Goal: Navigation & Orientation: Find specific page/section

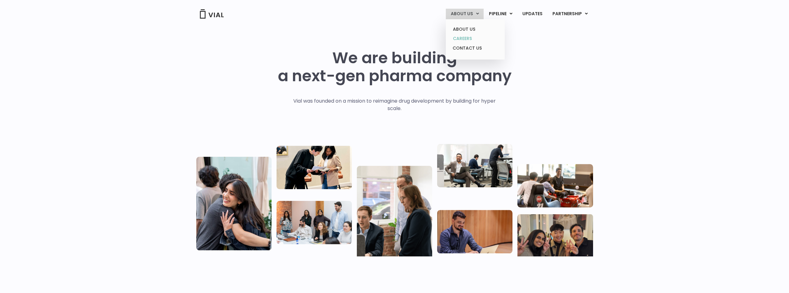
click at [469, 39] on link "CAREERS" at bounding box center [475, 39] width 54 height 10
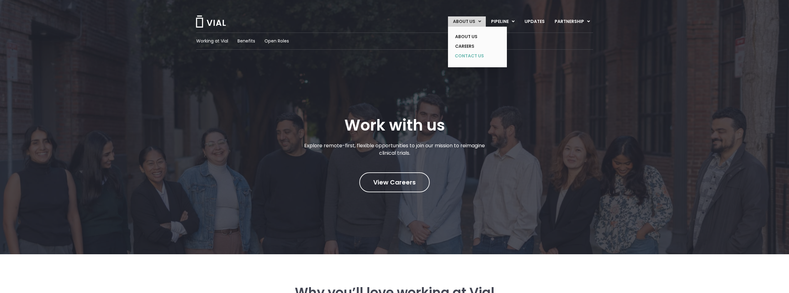
click at [466, 55] on link "CONTACT US" at bounding box center [472, 56] width 45 height 10
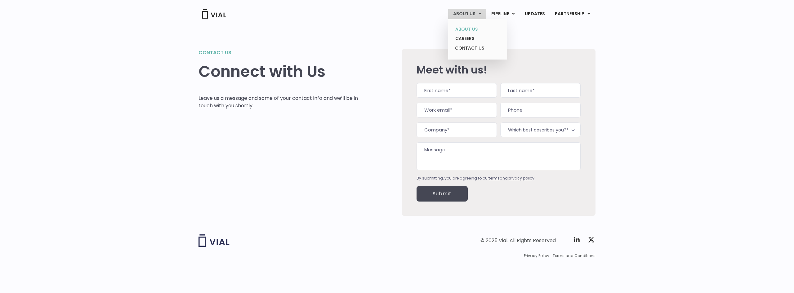
click at [464, 30] on link "ABOUT US" at bounding box center [477, 29] width 54 height 10
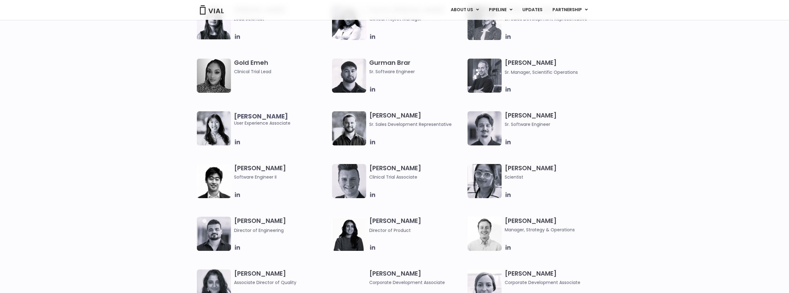
scroll to position [620, 0]
click at [375, 248] on icon at bounding box center [372, 246] width 5 height 5
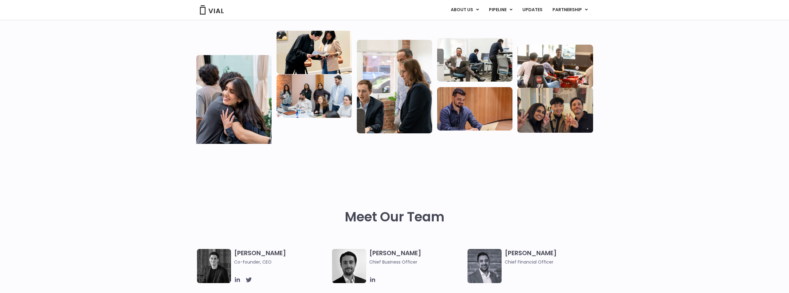
scroll to position [0, 0]
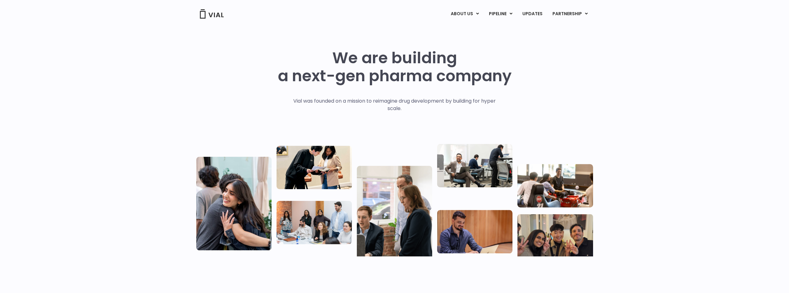
click at [619, 82] on div "We are building a next-gen pharma company Vial was founded on a mission to reim…" at bounding box center [394, 150] width 789 height 248
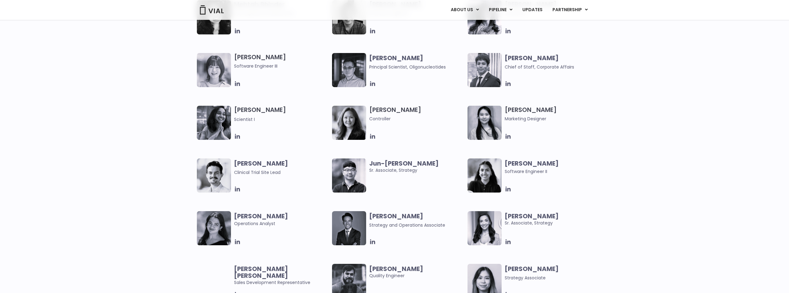
scroll to position [1147, 0]
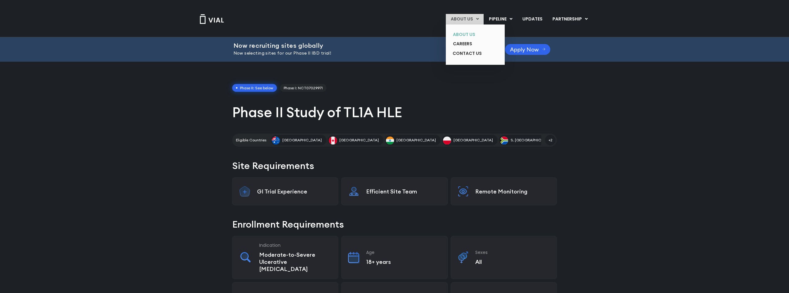
click at [465, 35] on link "ABOUT US" at bounding box center [470, 35] width 45 height 10
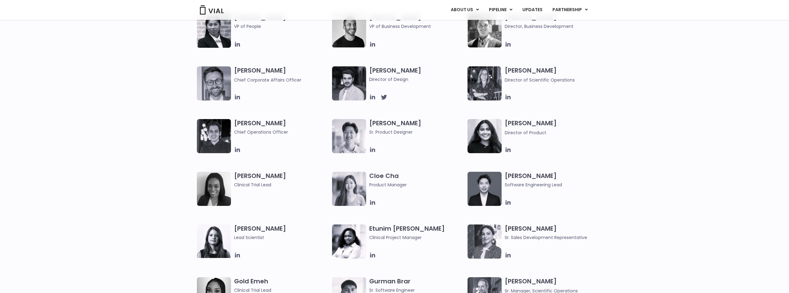
scroll to position [403, 0]
